Goal: Transaction & Acquisition: Purchase product/service

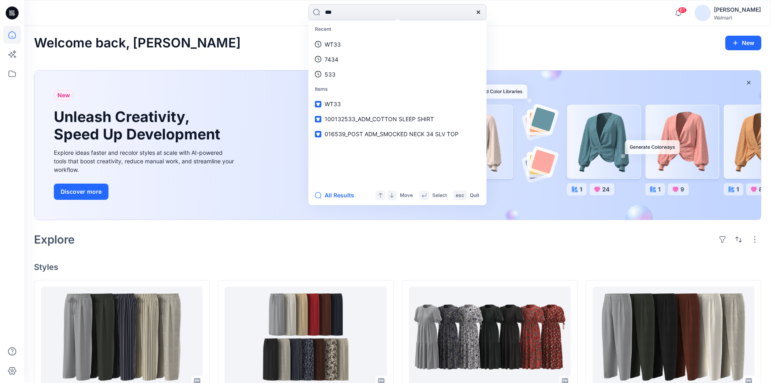
type input "****"
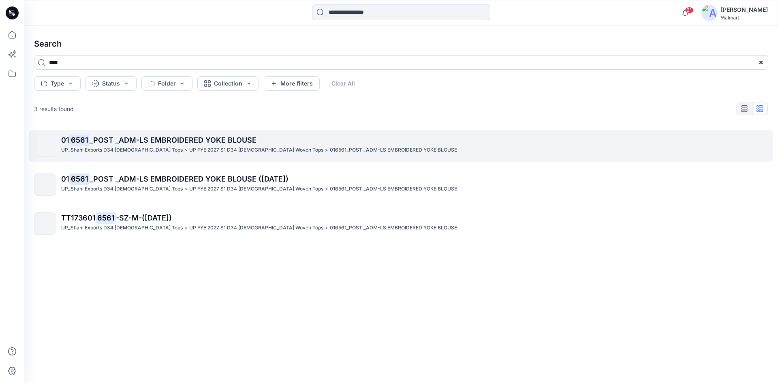
click at [189, 152] on p "UP FYE 2027 S1 D34 [DEMOGRAPHIC_DATA] Woven Tops" at bounding box center [256, 150] width 134 height 9
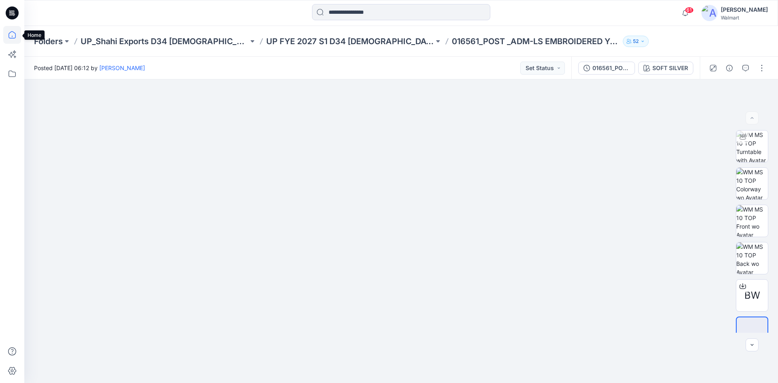
click at [13, 33] on icon at bounding box center [12, 35] width 18 height 18
